Goal: Task Accomplishment & Management: Use online tool/utility

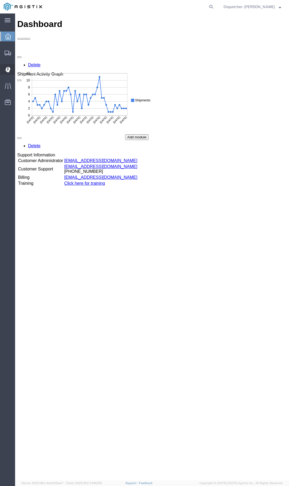
click at [9, 67] on icon at bounding box center [7, 70] width 5 height 6
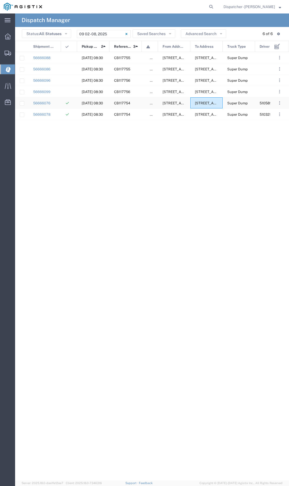
click at [212, 105] on div "[STREET_ADDRESS][PERSON_NAME][US_STATE]" at bounding box center [206, 102] width 32 height 11
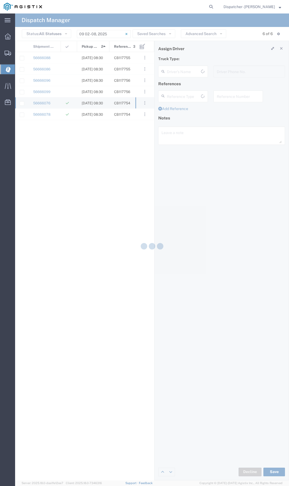
click at [212, 105] on div at bounding box center [152, 246] width 274 height 467
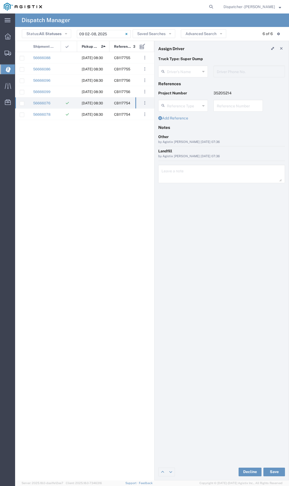
type input "[PERSON_NAME]"
type input "5105899445"
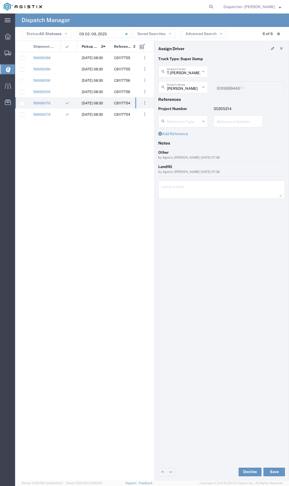
click at [59, 193] on div "56666088 [DATE] 08:30 CB117755 false [STREET_ADDRESS][US_STATE] [DATE] 08:30 CB…" at bounding box center [75, 264] width 120 height 424
click at [281, 48] on icon at bounding box center [281, 49] width 3 height 4
